Goal: Information Seeking & Learning: Learn about a topic

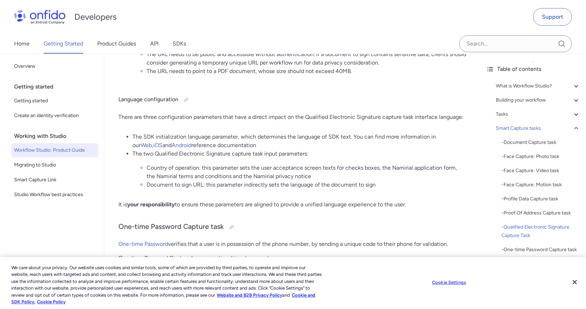
scroll to position [4575, 0]
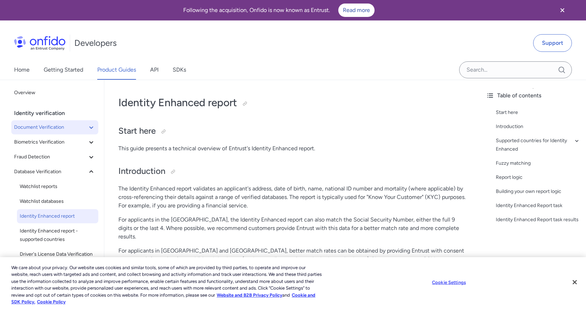
click at [72, 131] on span "Document Verification" at bounding box center [50, 127] width 73 height 8
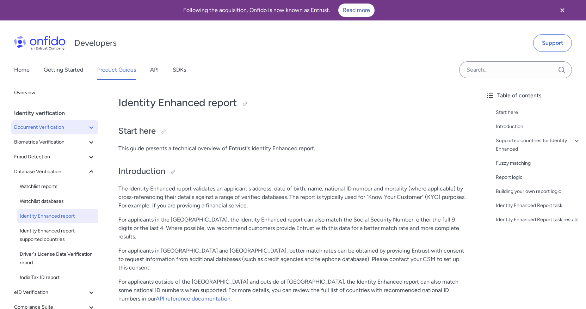
click at [88, 131] on icon at bounding box center [91, 127] width 8 height 8
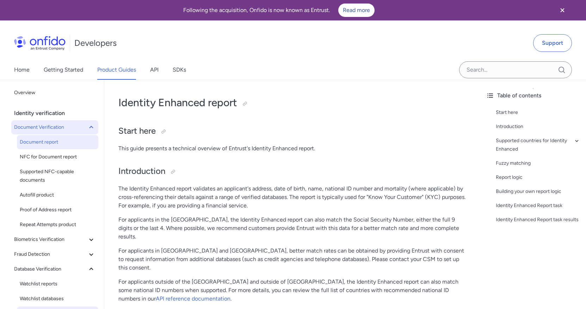
click at [67, 146] on span "Document report" at bounding box center [58, 142] width 76 height 8
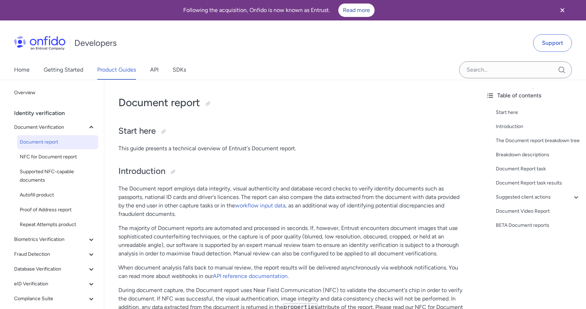
click at [51, 115] on div "Identity verification" at bounding box center [57, 113] width 87 height 14
click at [51, 120] on div "Identity verification" at bounding box center [57, 113] width 87 height 14
click at [53, 131] on span "Document Verification" at bounding box center [50, 127] width 73 height 8
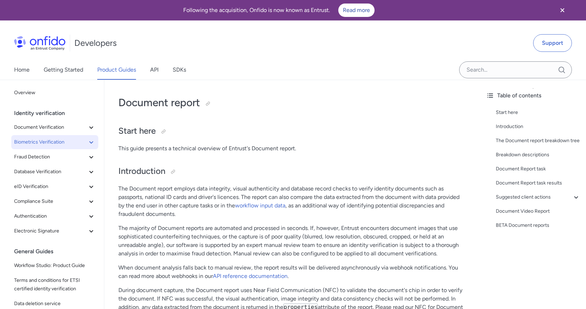
click at [56, 146] on span "Biometrics Verification" at bounding box center [50, 142] width 73 height 8
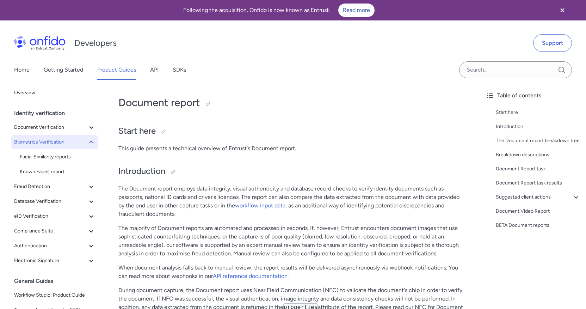
click at [92, 146] on icon at bounding box center [91, 142] width 8 height 8
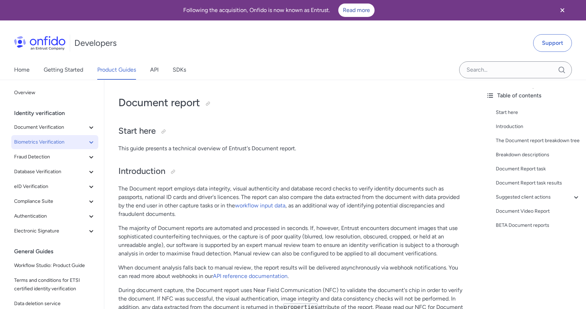
click at [73, 146] on span "Biometrics Verification" at bounding box center [50, 142] width 73 height 8
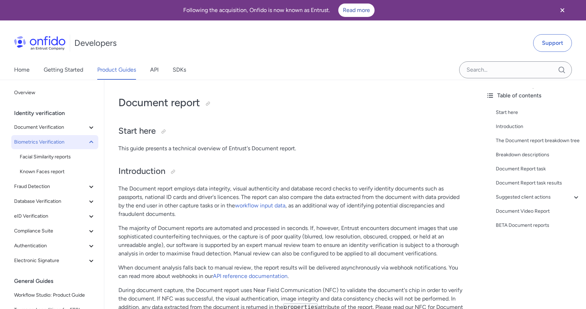
click at [73, 146] on span "Biometrics Verification" at bounding box center [50, 142] width 73 height 8
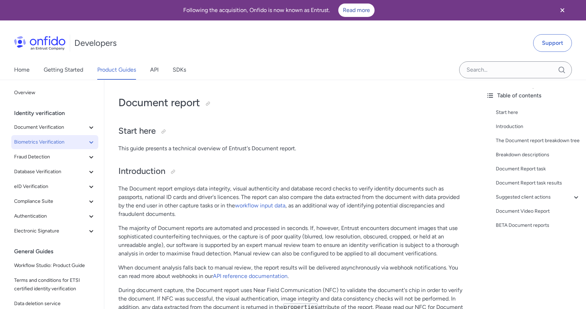
click at [77, 146] on span "Biometrics Verification" at bounding box center [50, 142] width 73 height 8
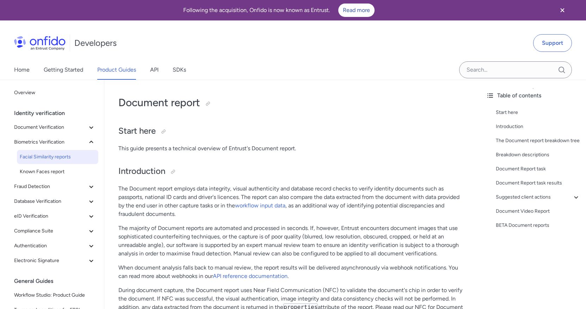
click at [60, 161] on span "Facial Similarity reports" at bounding box center [58, 157] width 76 height 8
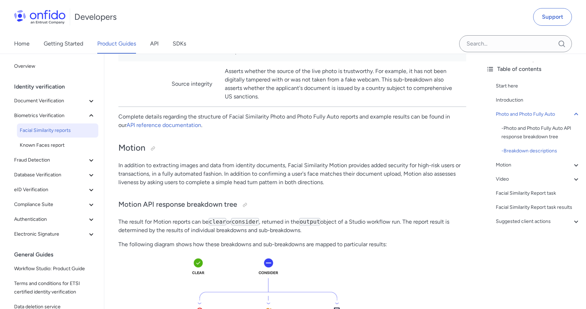
scroll to position [769, 0]
